Goal: Book appointment/travel/reservation

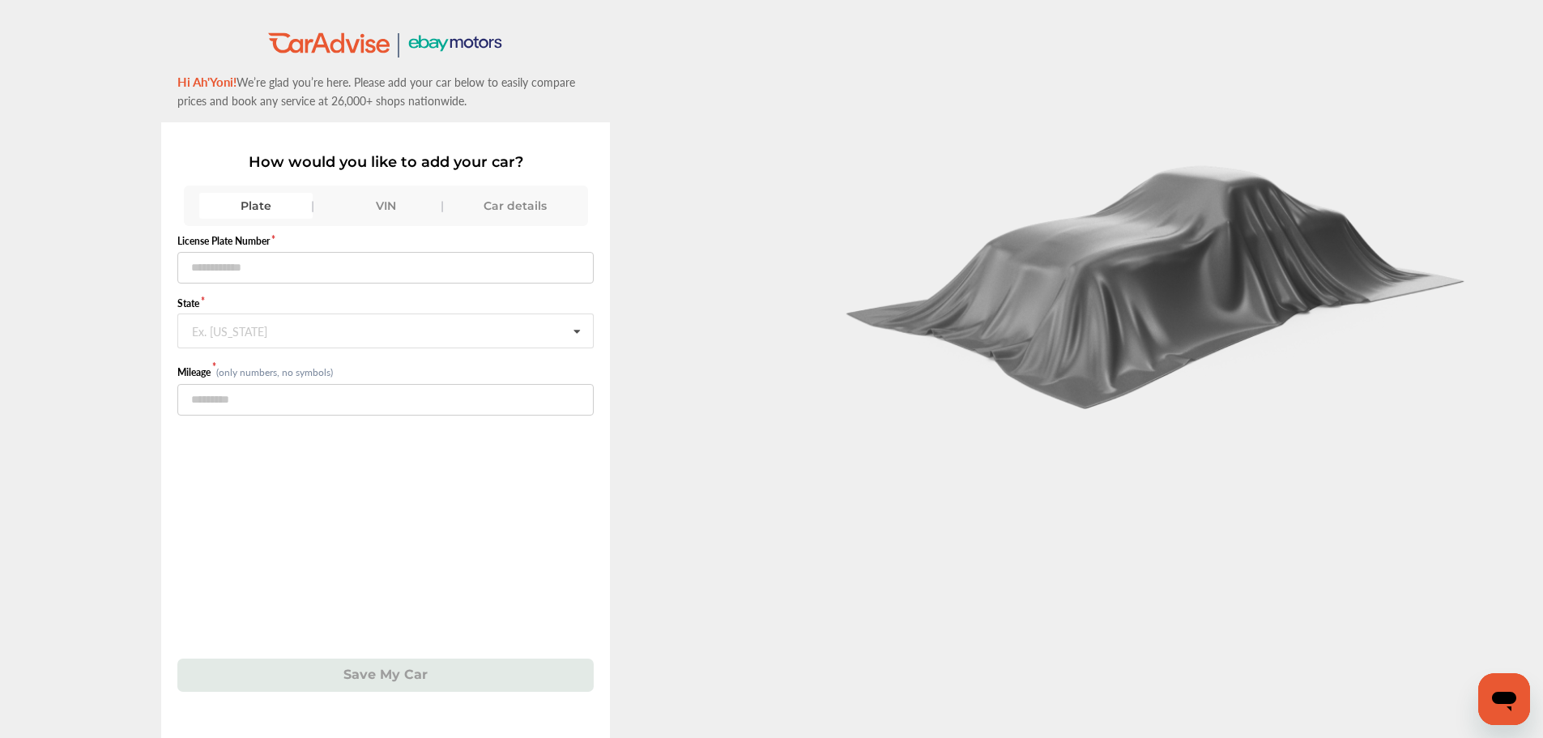
click at [384, 215] on div "VIN" at bounding box center [385, 206] width 113 height 26
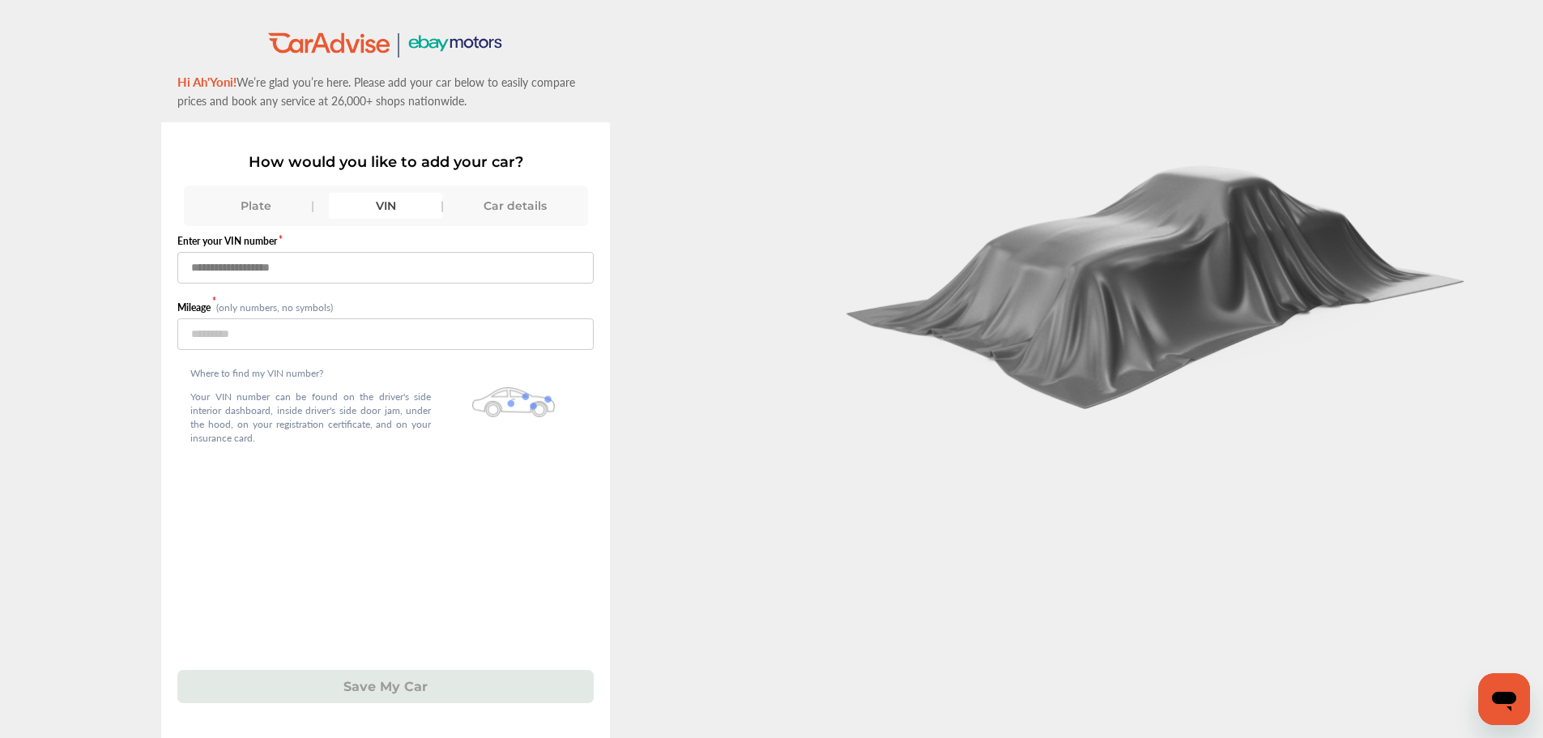
drag, startPoint x: 390, startPoint y: 266, endPoint x: 405, endPoint y: 273, distance: 16.3
click at [390, 266] on input "text" at bounding box center [385, 268] width 416 height 32
type input "**********"
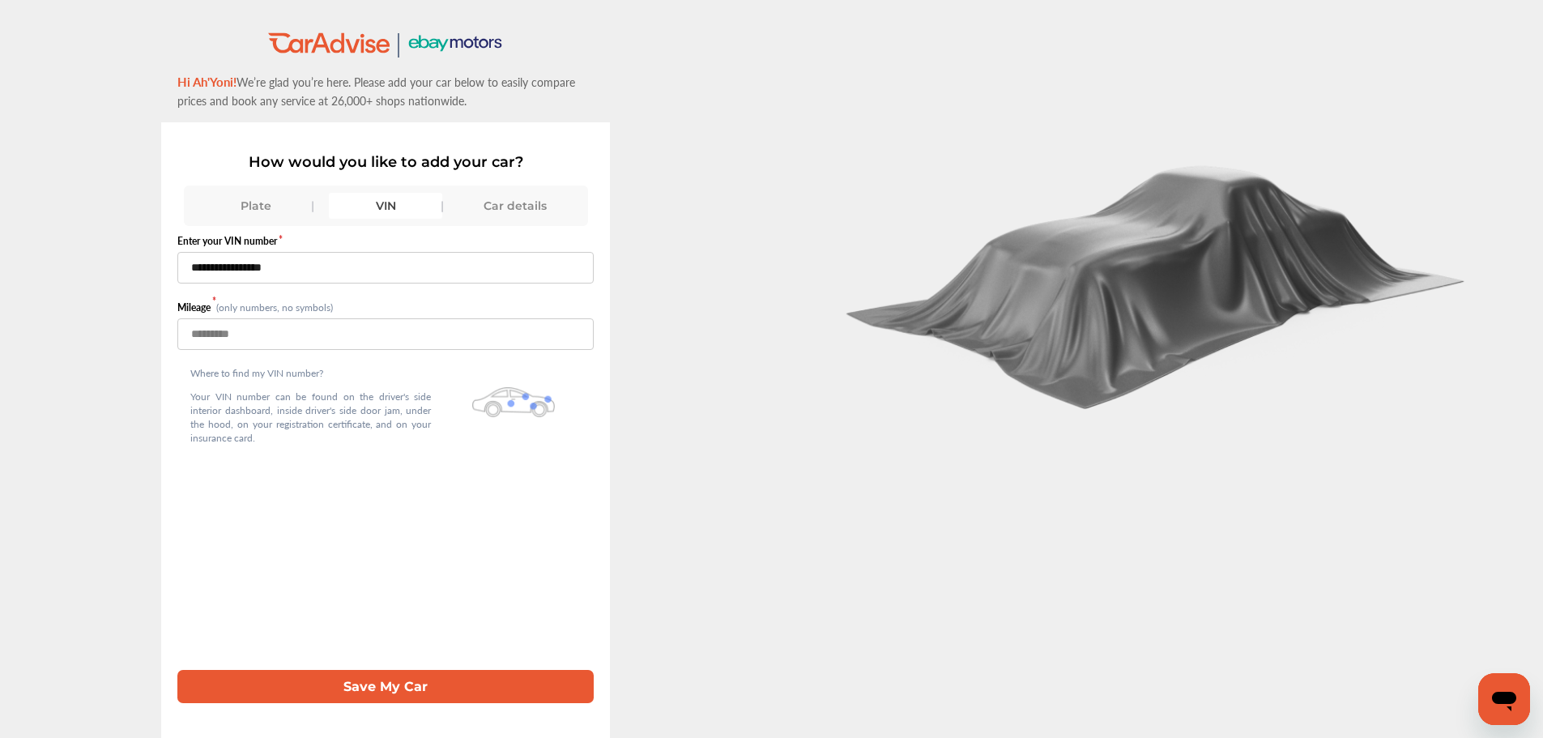
type input "***"
click at [177, 670] on button "Save My Car" at bounding box center [385, 686] width 416 height 33
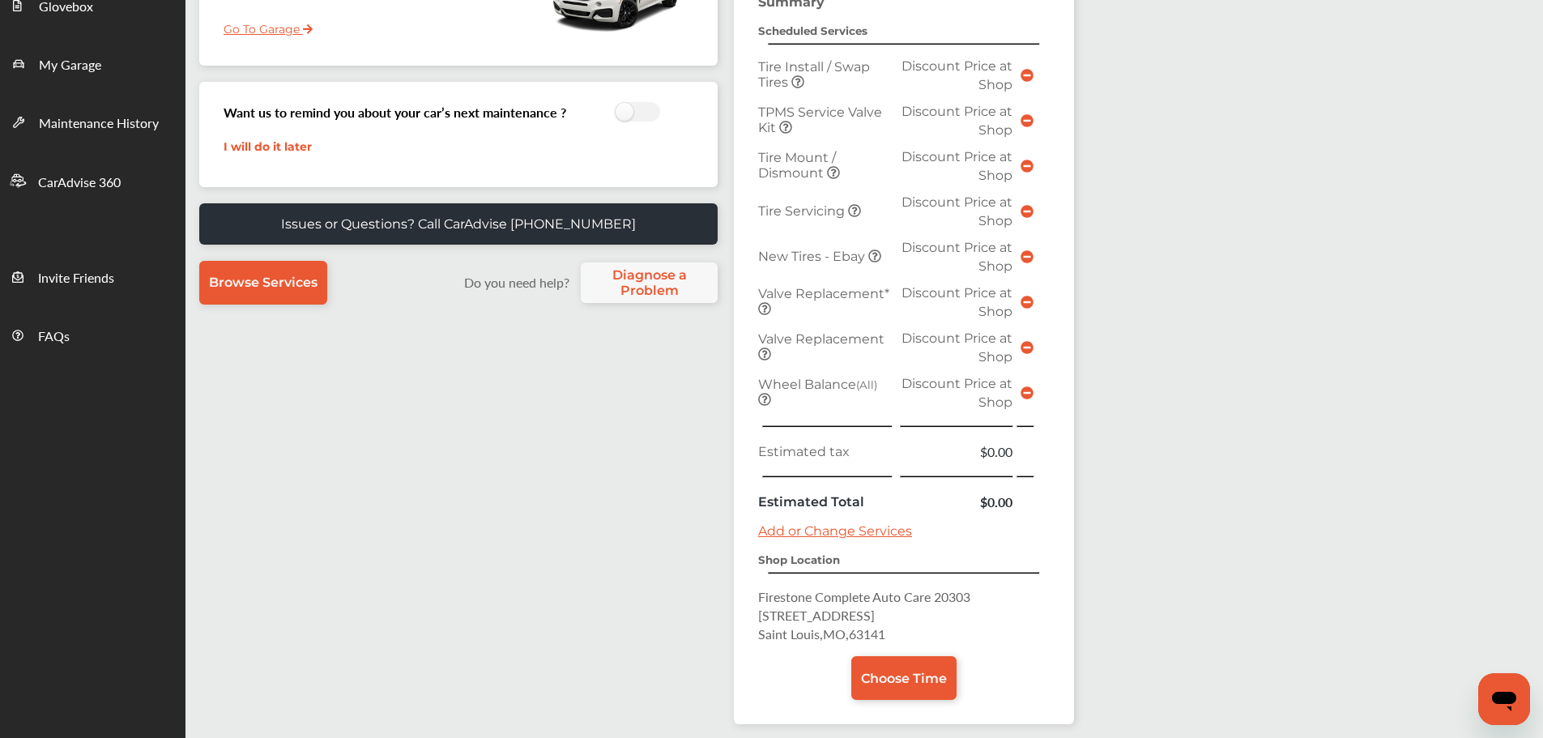
scroll to position [406, 0]
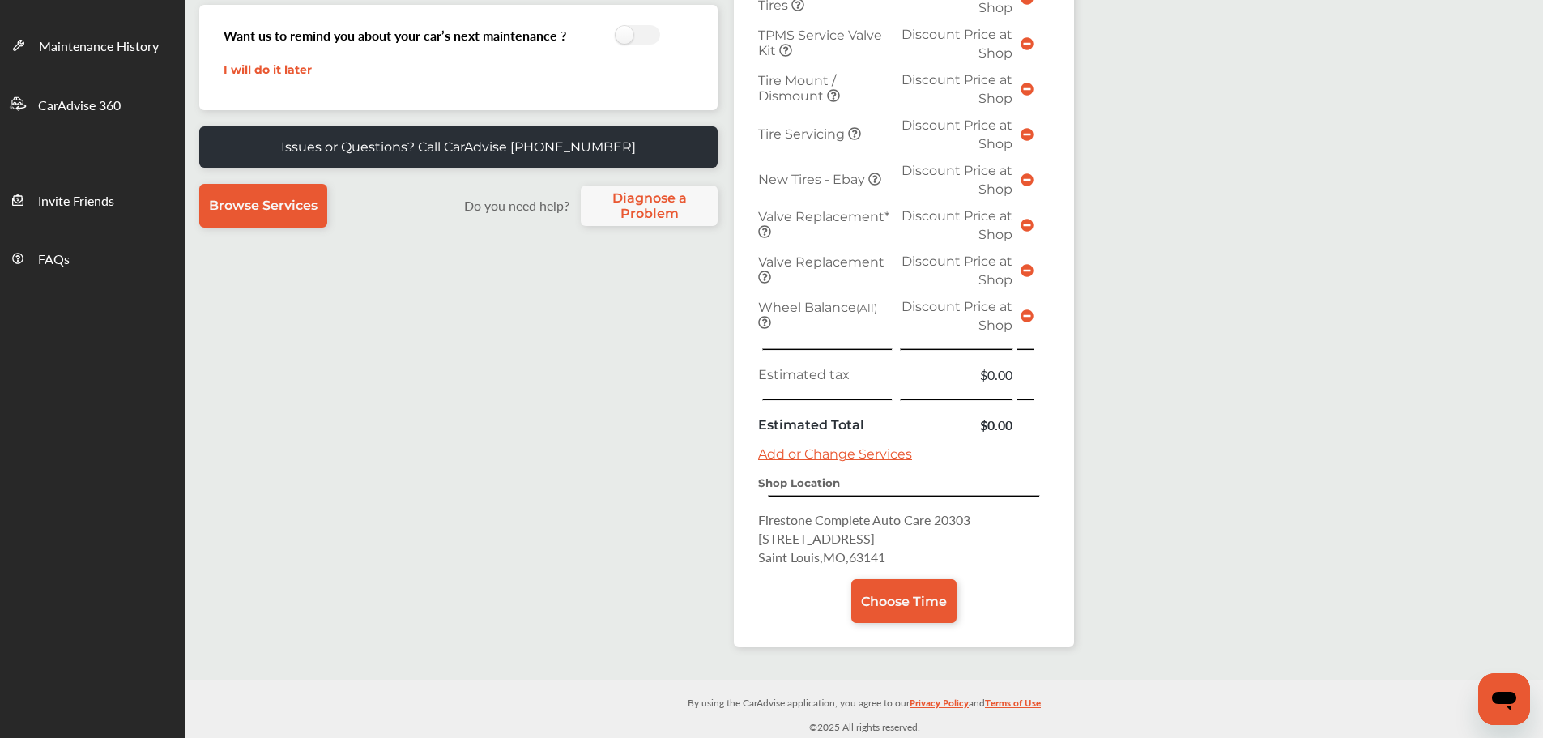
click at [872, 583] on link "Choose Time" at bounding box center [903, 601] width 105 height 44
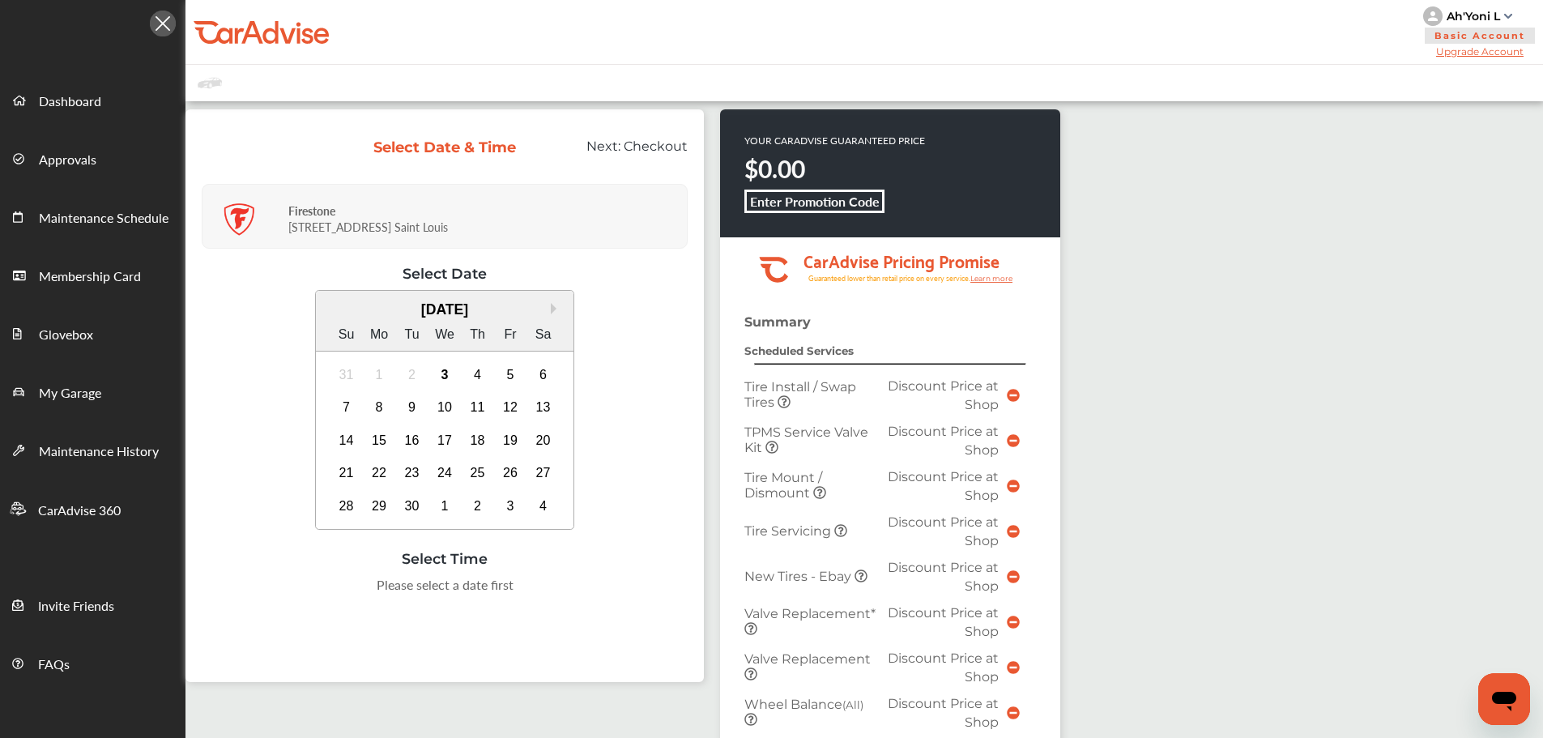
click at [520, 370] on div "5" at bounding box center [510, 375] width 26 height 26
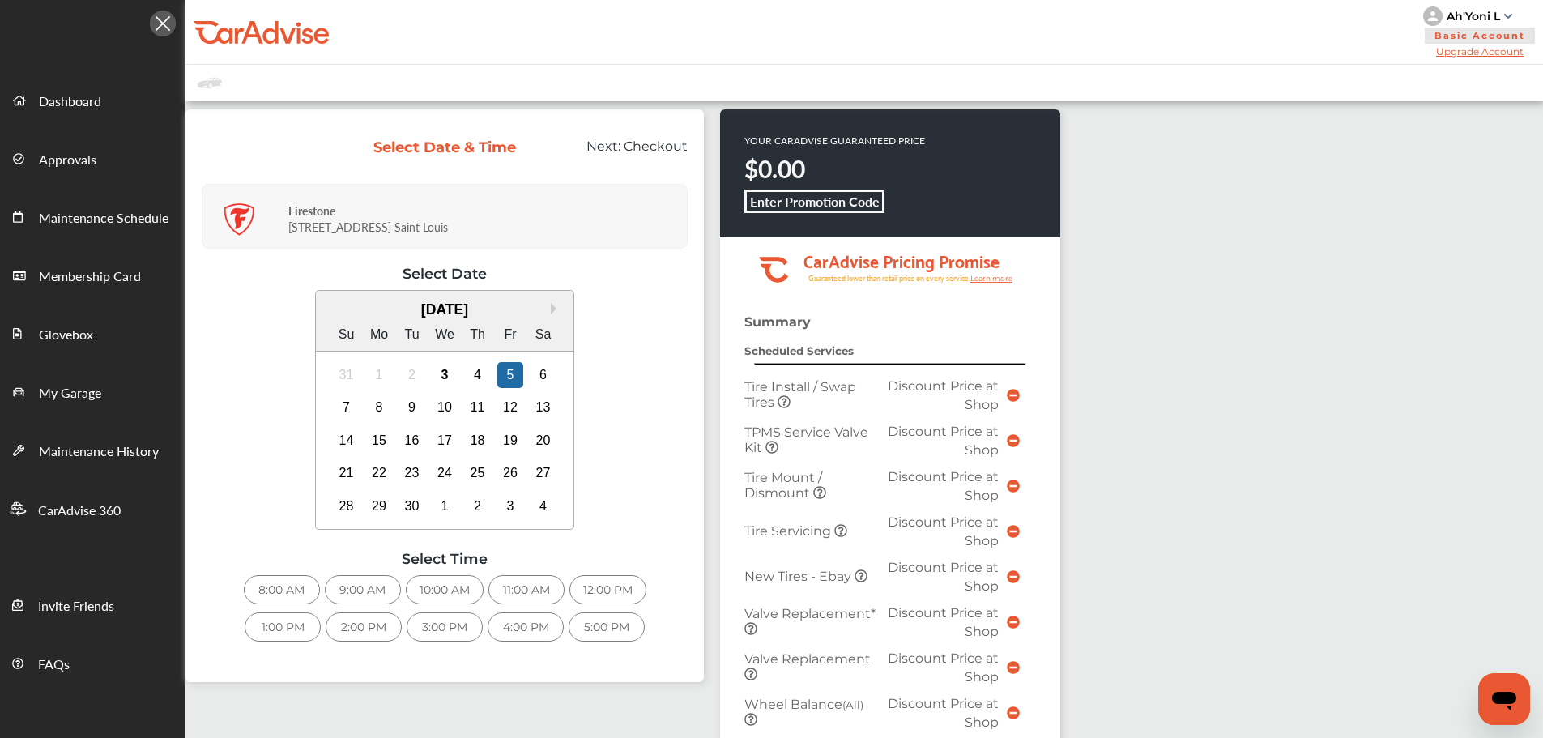
click at [362, 593] on div "9:00 AM" at bounding box center [363, 589] width 76 height 29
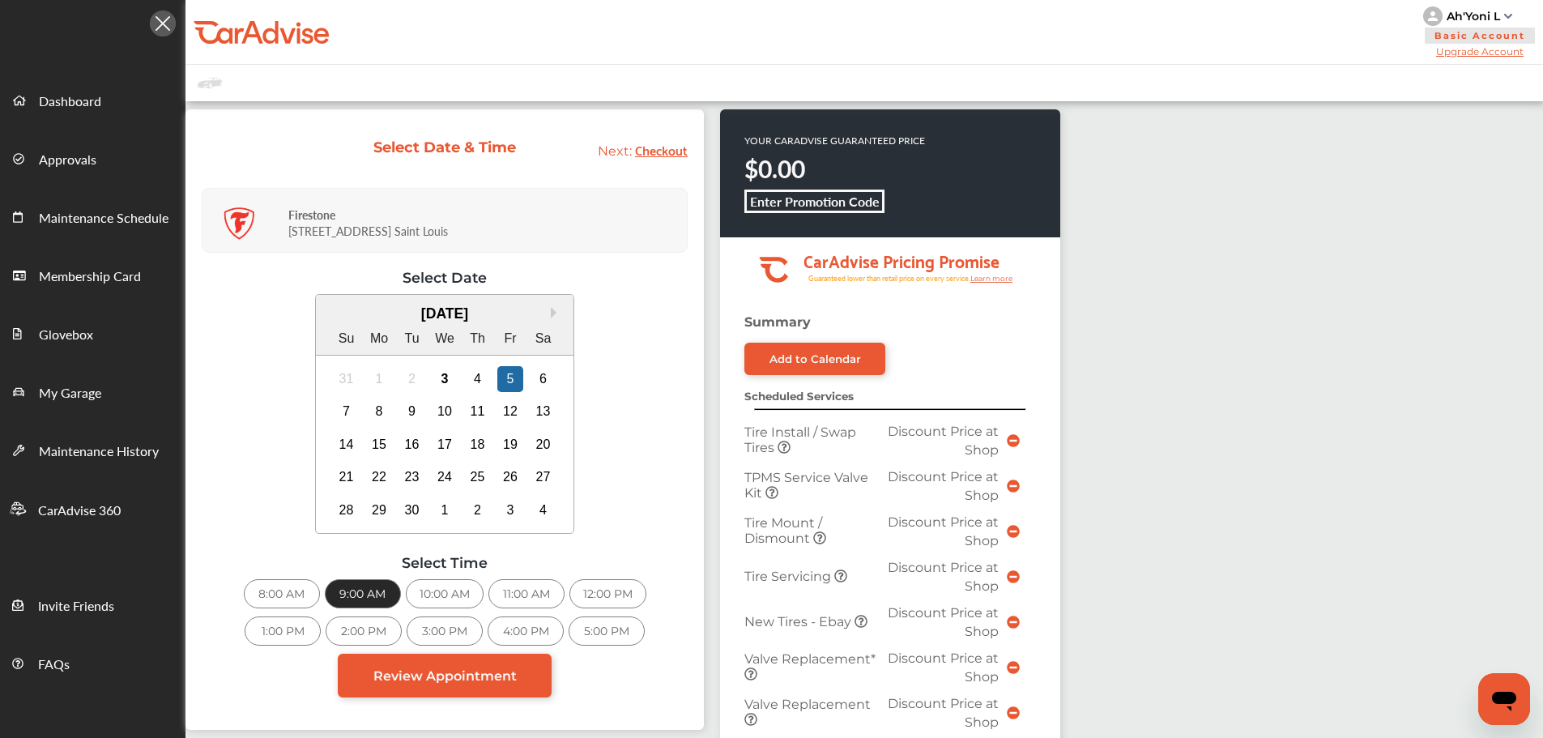
click at [451, 671] on span "Review Appointment" at bounding box center [444, 675] width 143 height 15
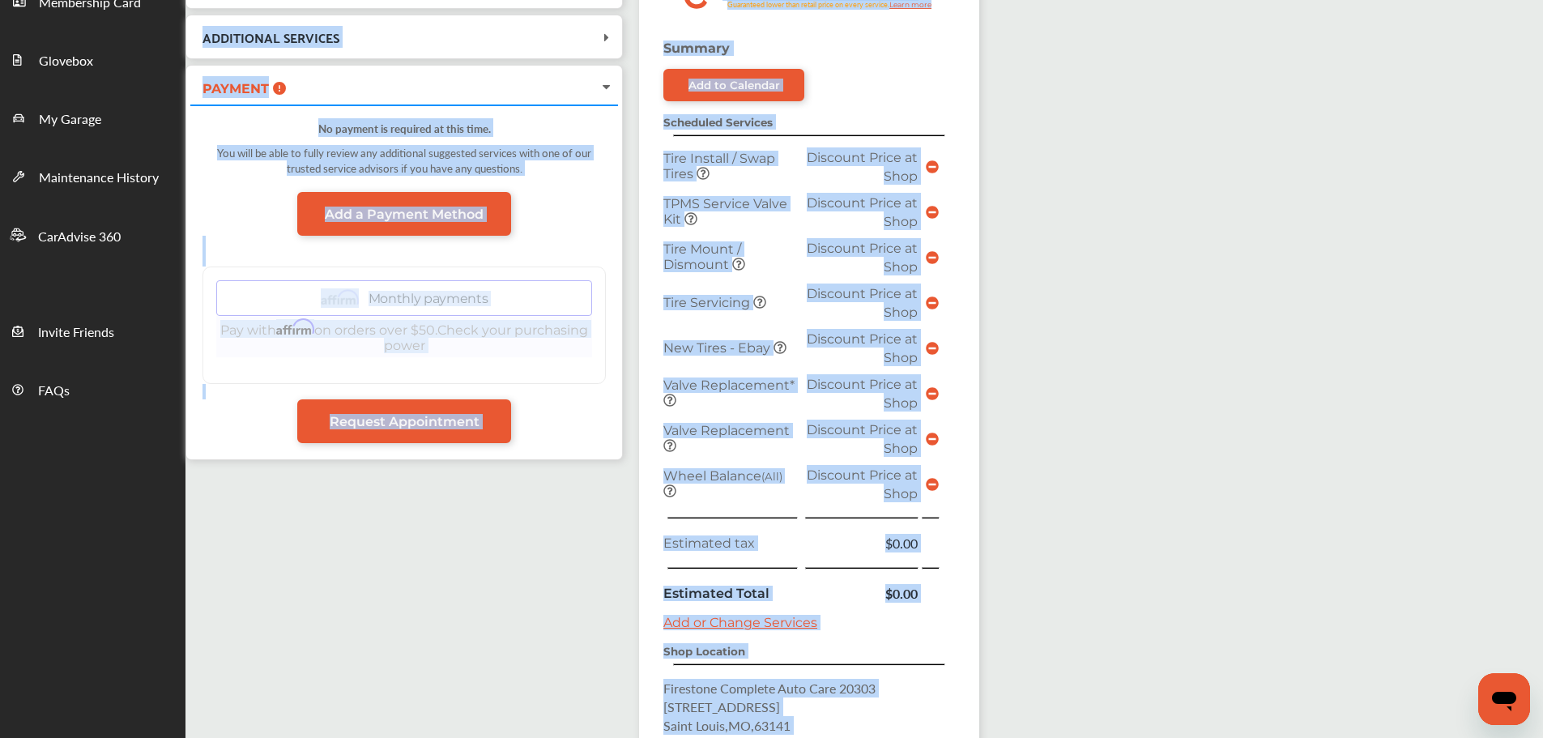
scroll to position [486, 0]
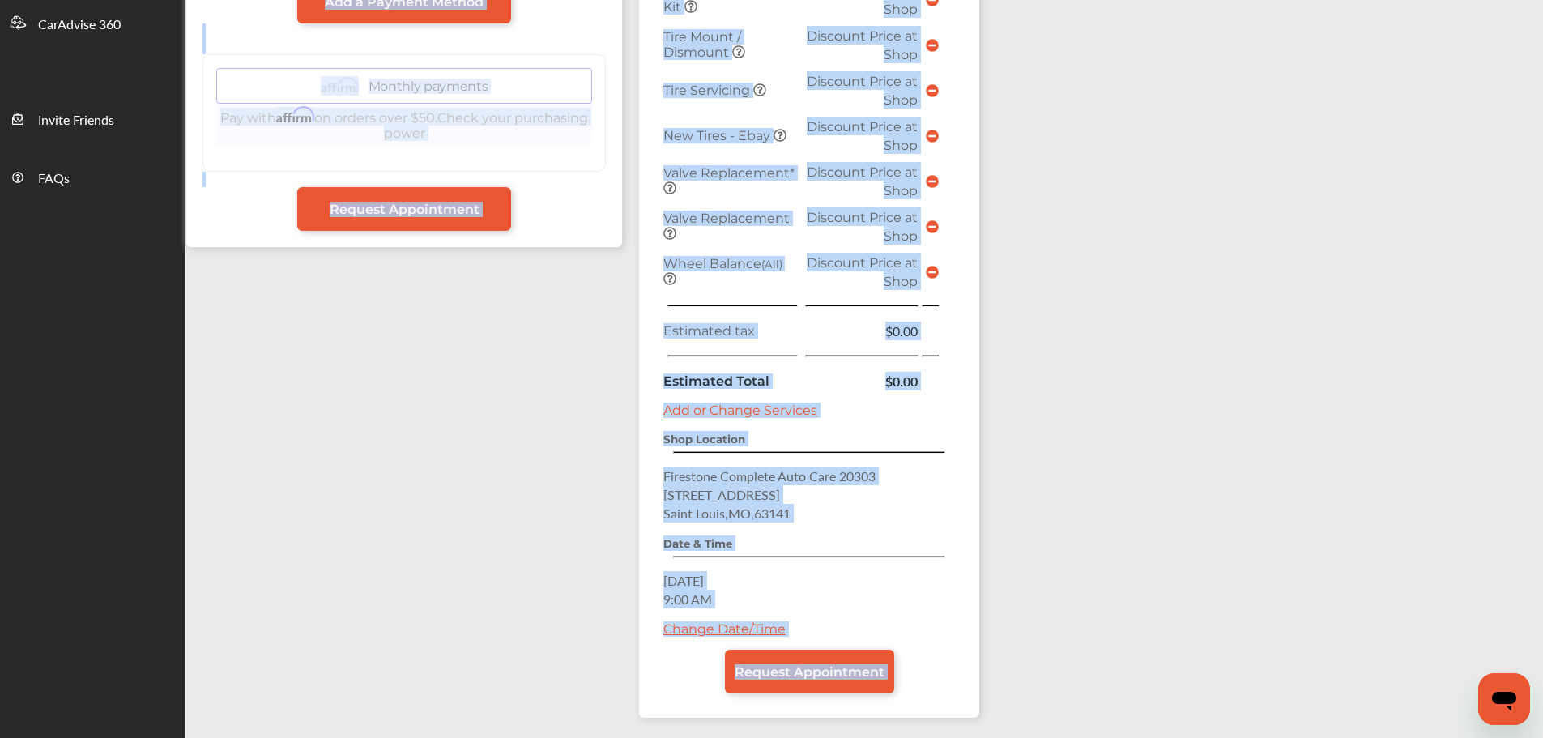
click at [782, 675] on span "Request Appointment" at bounding box center [810, 671] width 150 height 15
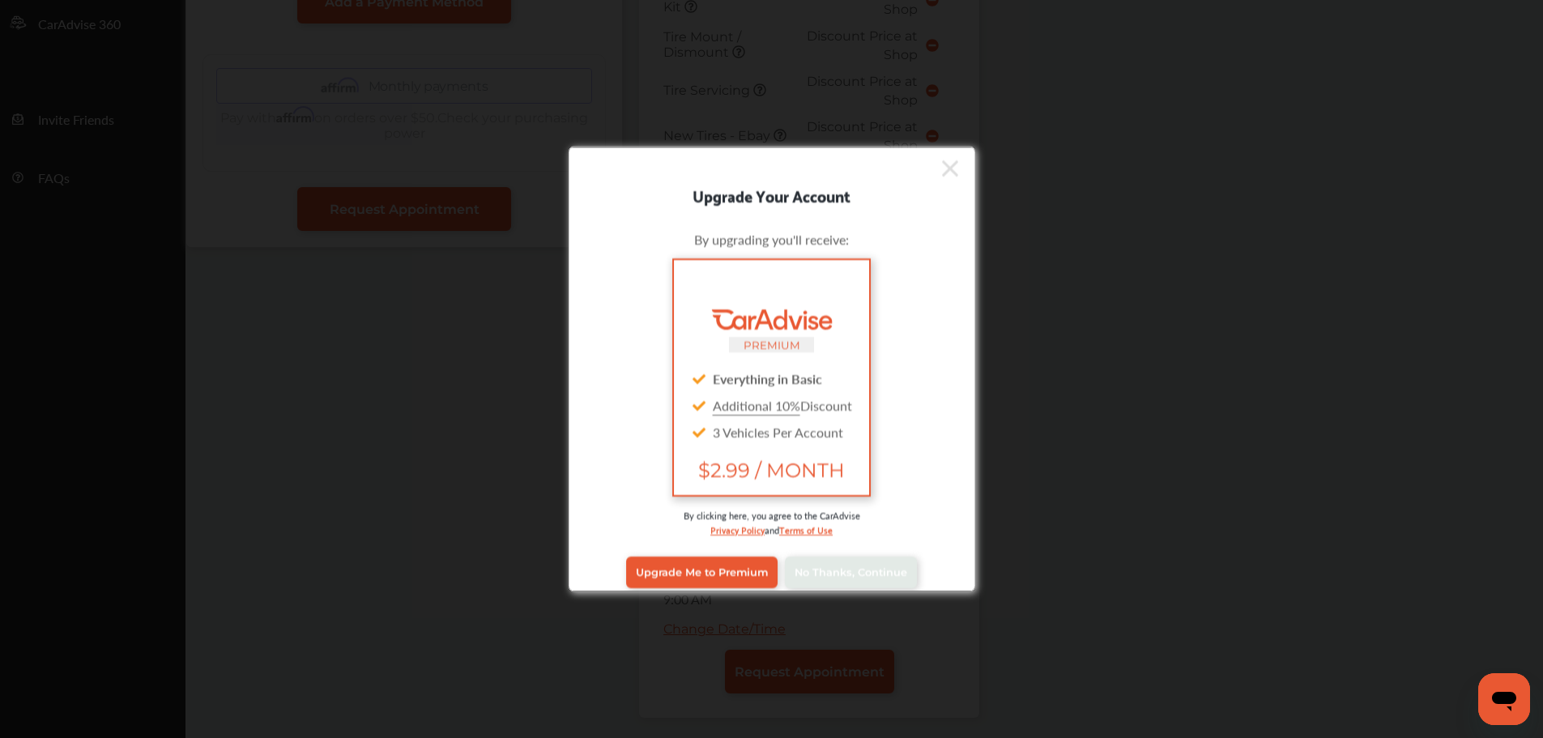
click at [911, 562] on div "Upgrade Me to Premium No Thanks, Continue" at bounding box center [772, 571] width 382 height 65
click at [867, 578] on span "No Thanks, Continue" at bounding box center [851, 572] width 113 height 12
